Goal: Navigation & Orientation: Understand site structure

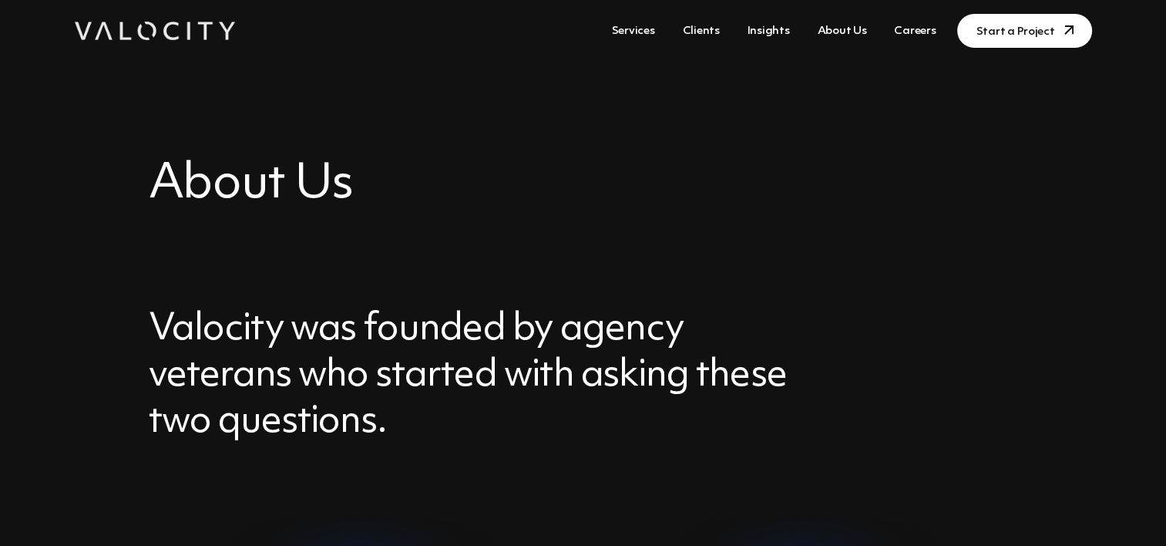
click at [646, 33] on link "Services" at bounding box center [633, 31] width 55 height 29
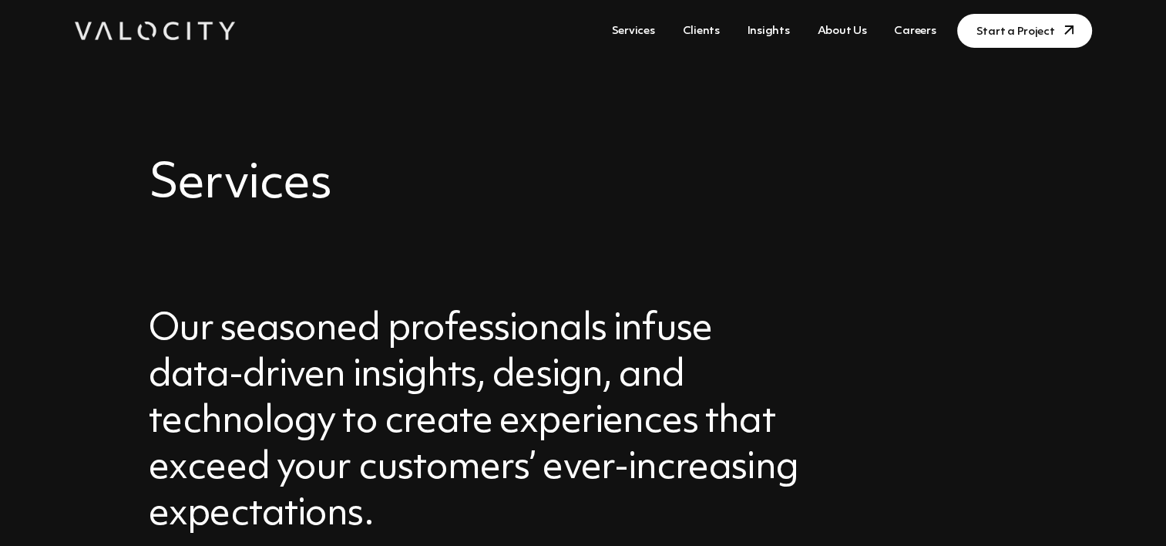
click at [660, 32] on link "Services" at bounding box center [633, 31] width 55 height 29
click at [711, 25] on link "Clients" at bounding box center [700, 31] width 49 height 29
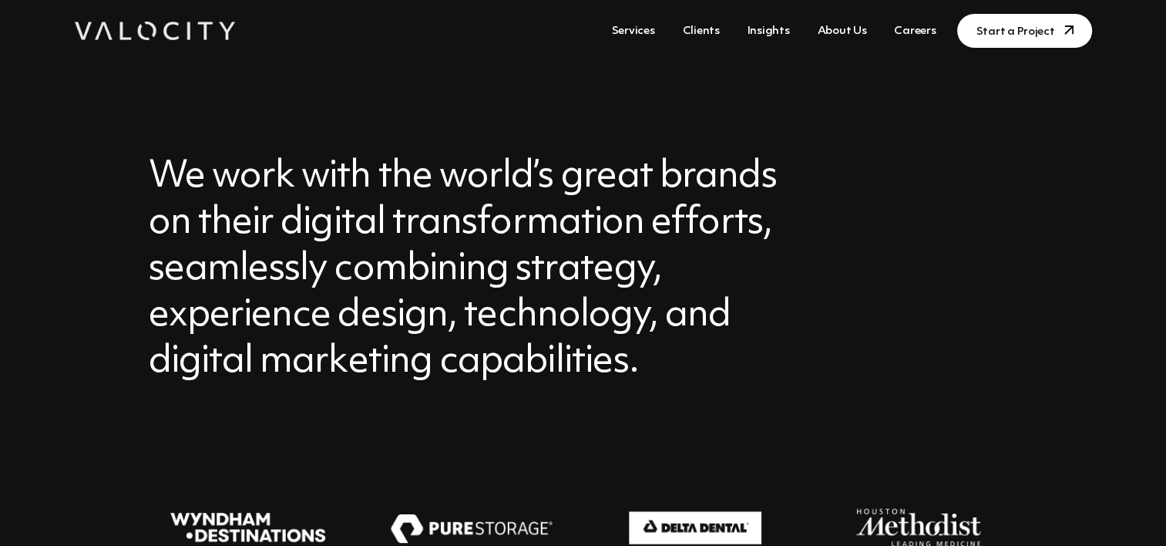
click at [783, 24] on link "Insights" at bounding box center [768, 31] width 55 height 29
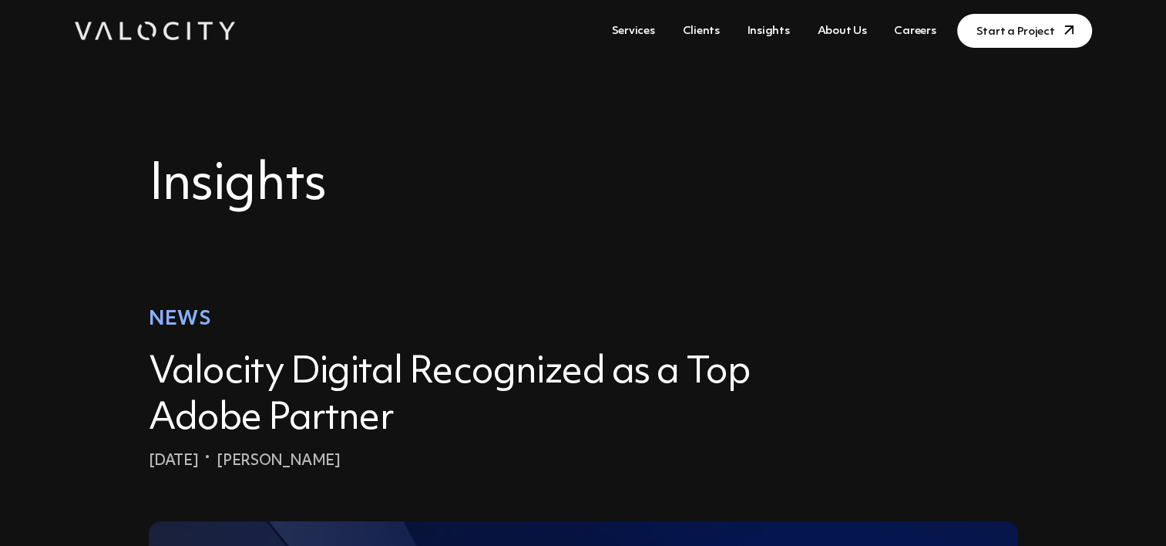
click at [850, 29] on link "About Us" at bounding box center [842, 31] width 62 height 29
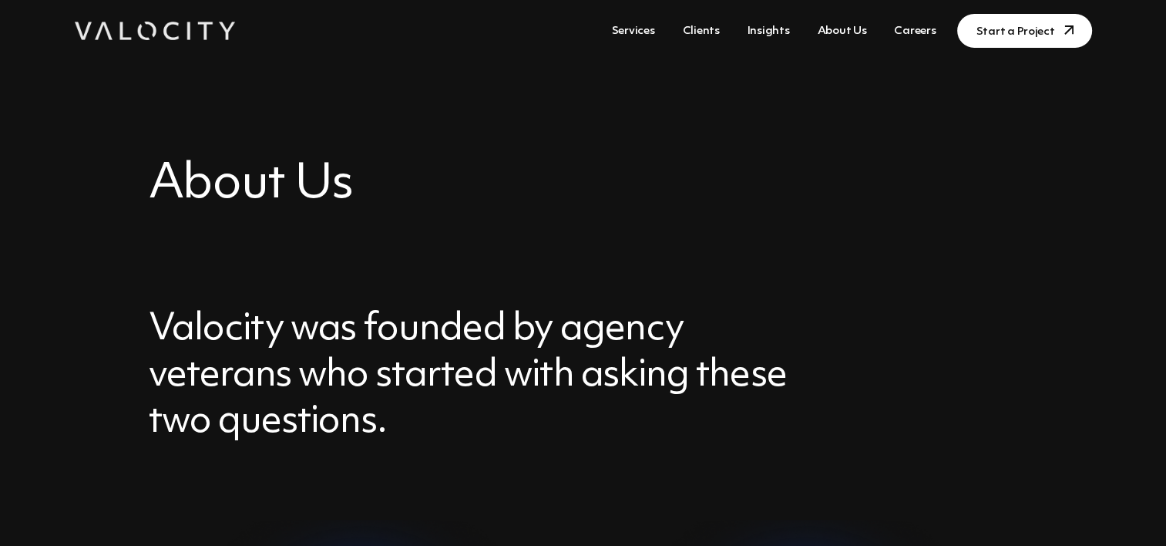
click at [848, 31] on link "About Us" at bounding box center [842, 31] width 62 height 29
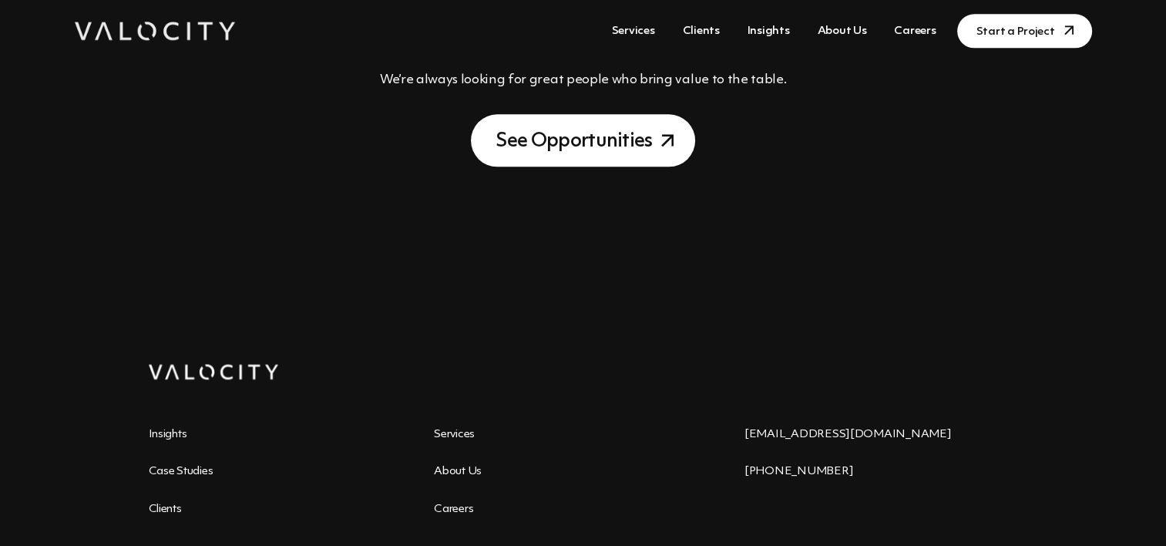
scroll to position [1864, 0]
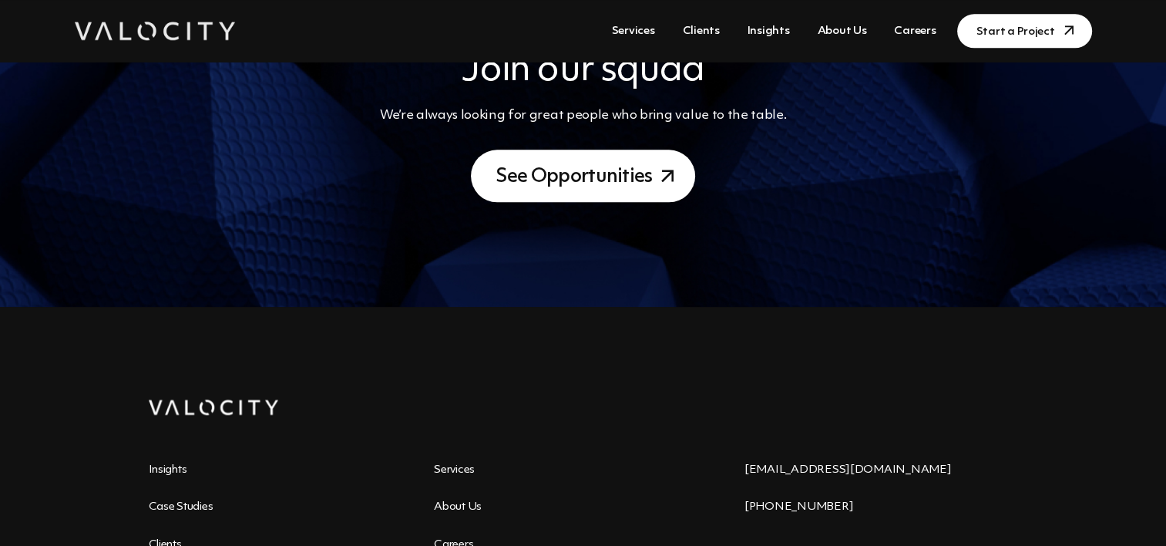
click at [924, 31] on link "Careers" at bounding box center [915, 31] width 54 height 29
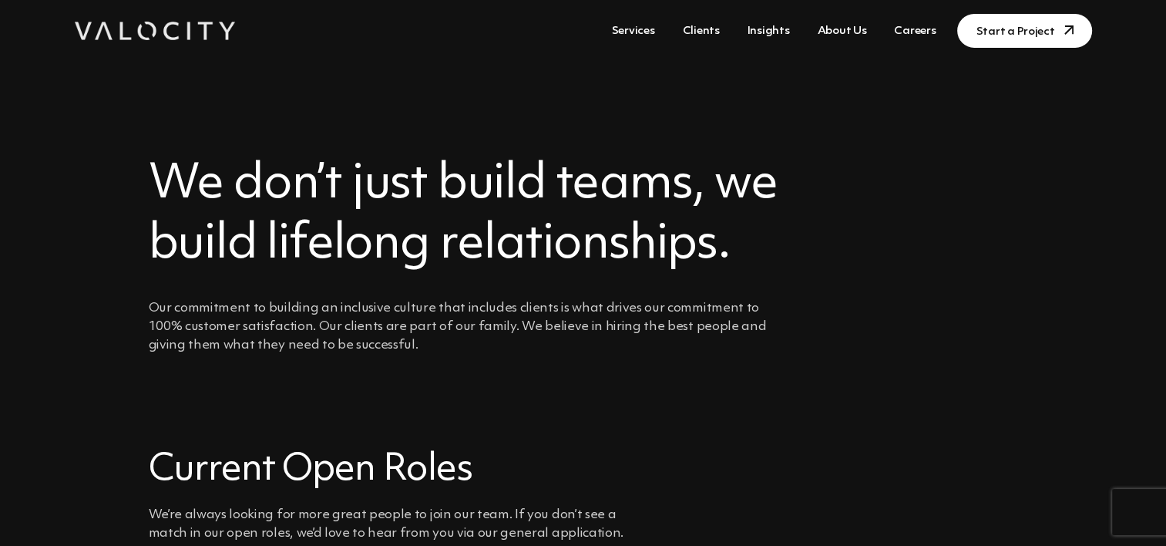
click at [829, 37] on link "About Us" at bounding box center [842, 31] width 62 height 29
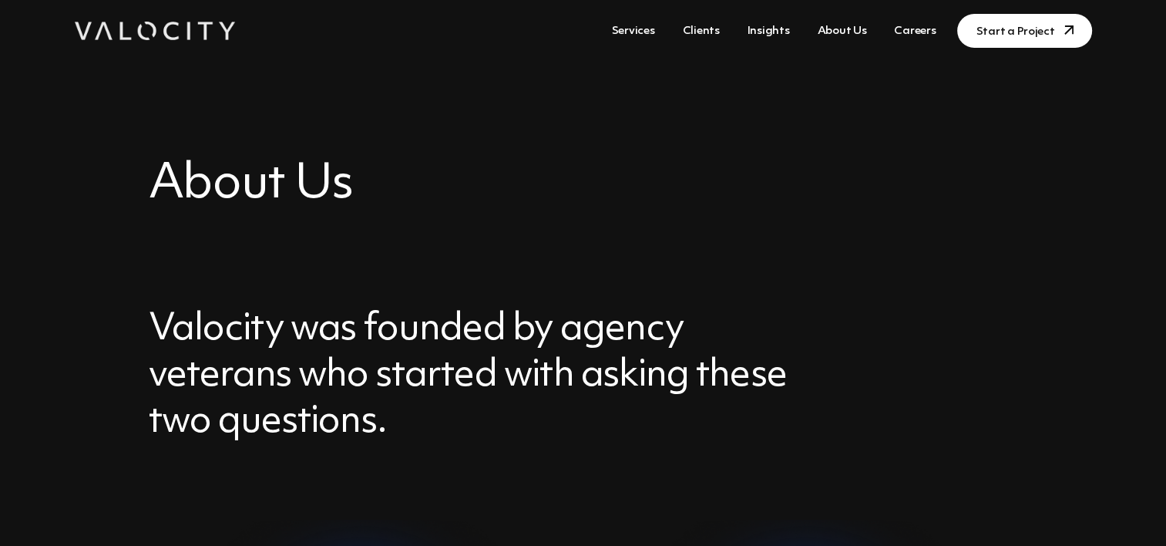
click at [765, 34] on link "Insights" at bounding box center [768, 31] width 55 height 29
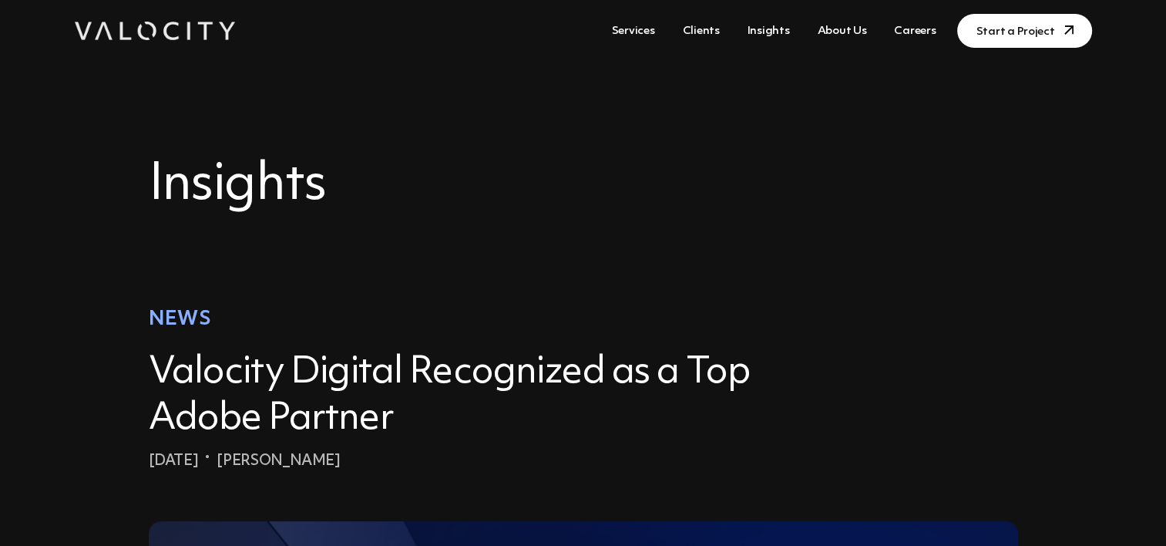
click at [718, 33] on link "Clients" at bounding box center [700, 31] width 49 height 29
